Goal: Task Accomplishment & Management: Use online tool/utility

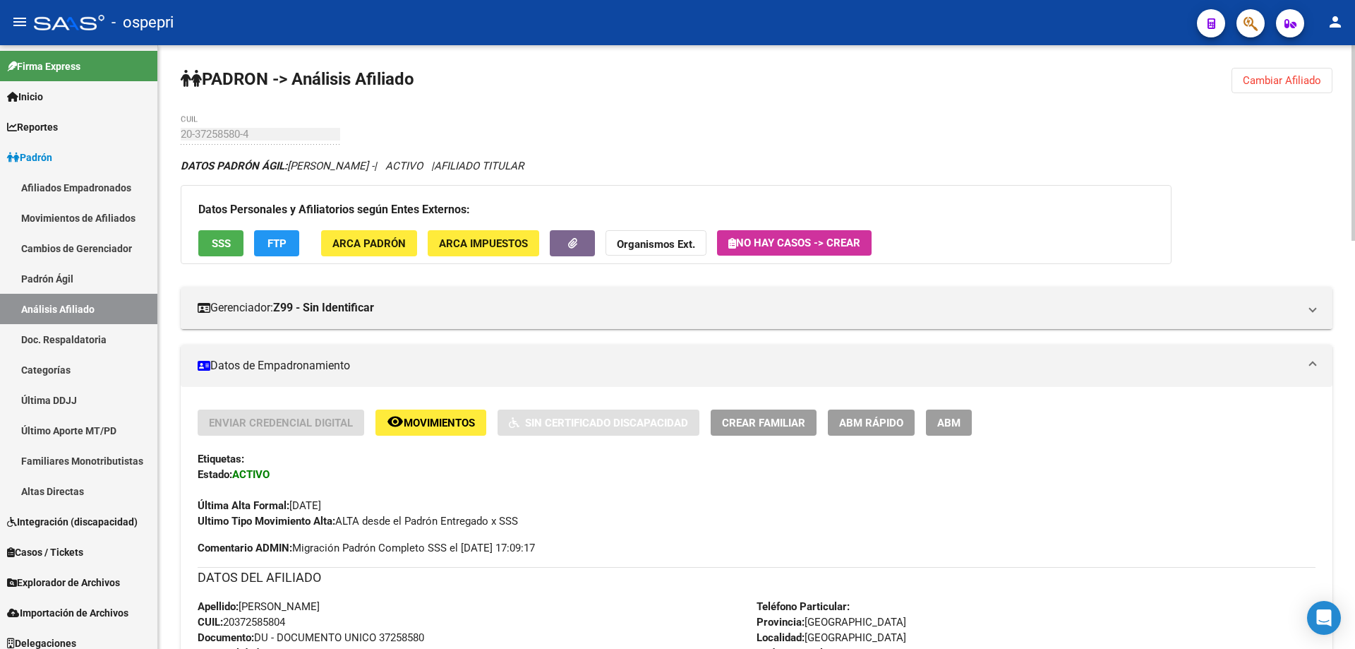
click at [1272, 83] on span "Cambiar Afiliado" at bounding box center [1282, 80] width 78 height 13
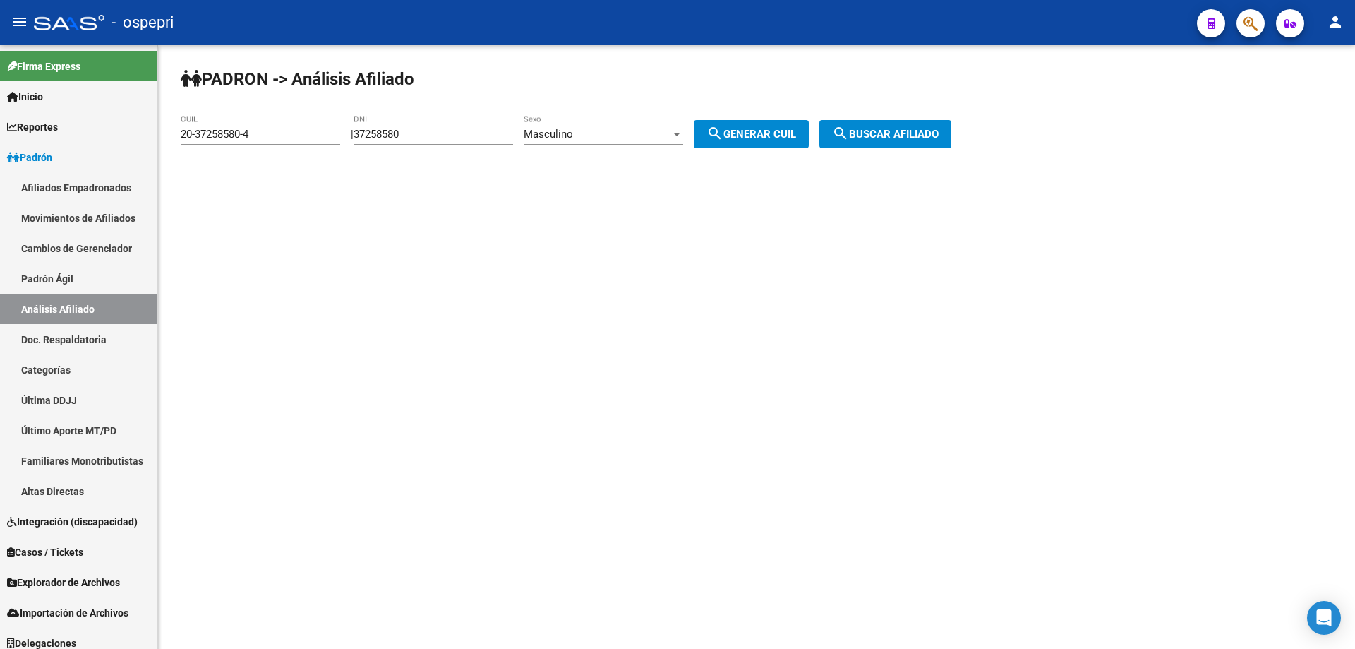
click at [395, 131] on input "37258580" at bounding box center [434, 134] width 160 height 13
paste input "70820096"
type input "70820096"
click at [750, 128] on span "search Generar CUIL" at bounding box center [752, 134] width 90 height 13
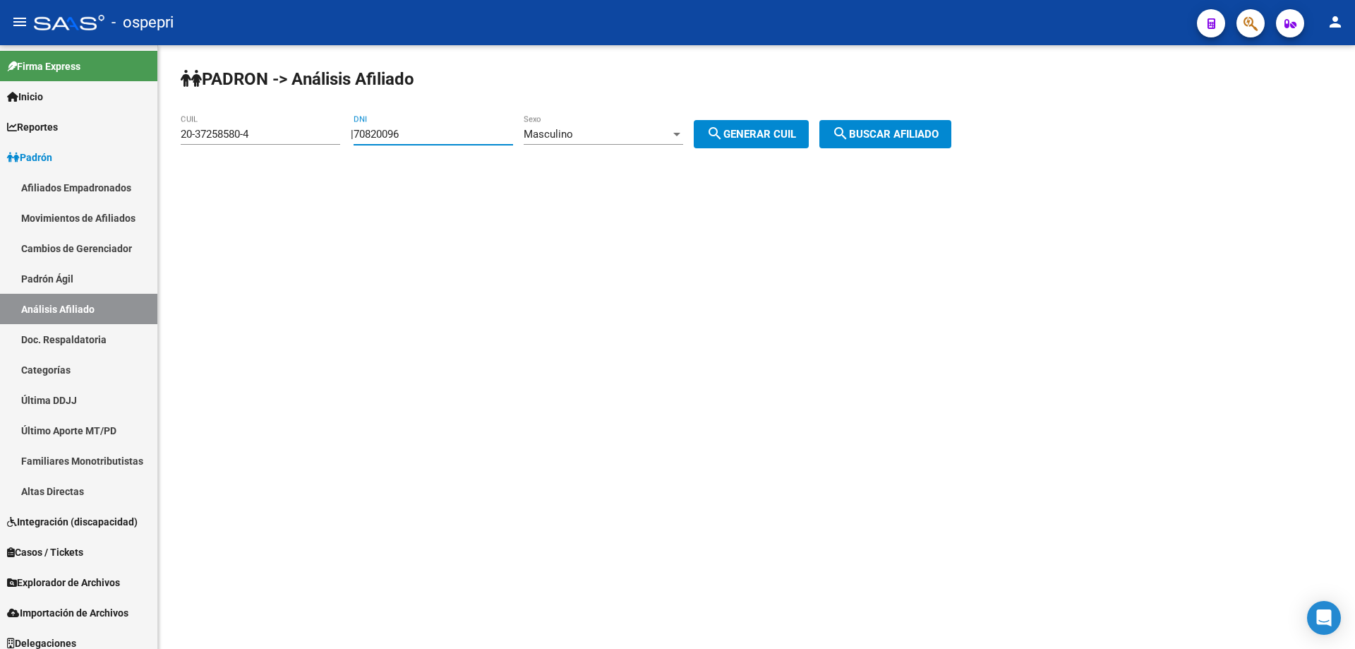
type input "20-70820096-5"
click at [892, 134] on span "search Buscar afiliado" at bounding box center [885, 134] width 107 height 13
